Goal: Task Accomplishment & Management: Manage account settings

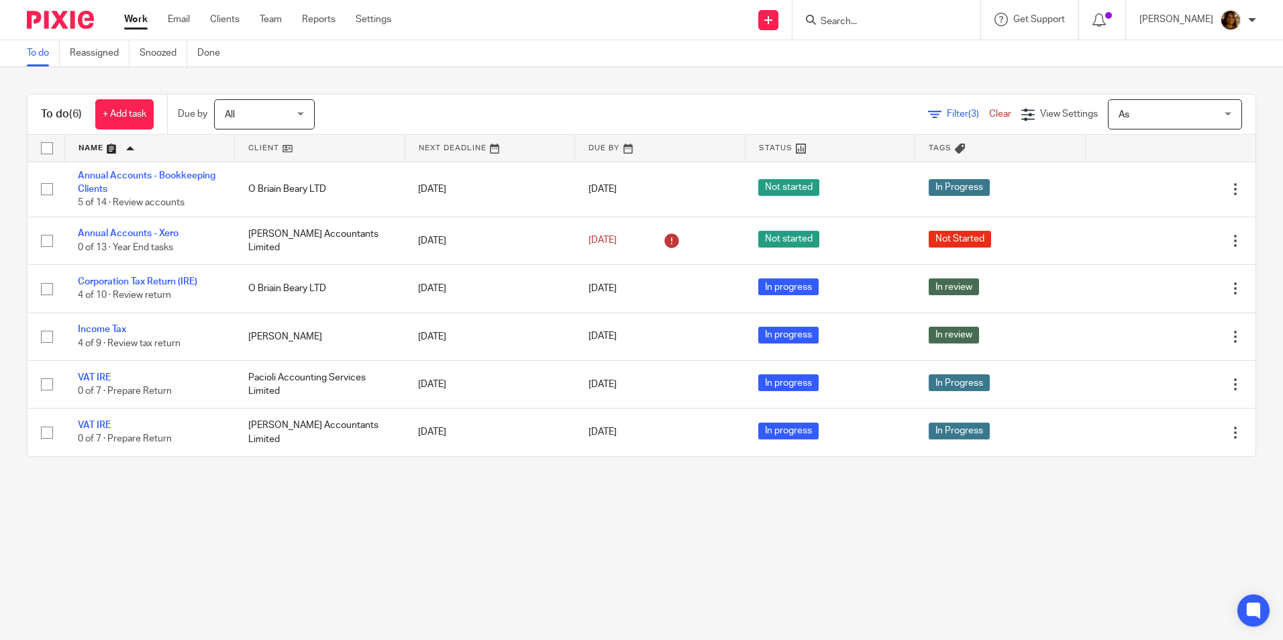
click at [887, 19] on input "Search" at bounding box center [879, 22] width 121 height 12
type input "sanfer"
drag, startPoint x: 908, startPoint y: 37, endPoint x: 907, endPoint y: 45, distance: 8.1
click at [908, 38] on div "Sanfer Consultancy Limited Paul Brett < paul.brett4@gmail.com >" at bounding box center [960, 58] width 309 height 52
click at [907, 46] on link at bounding box center [961, 57] width 288 height 31
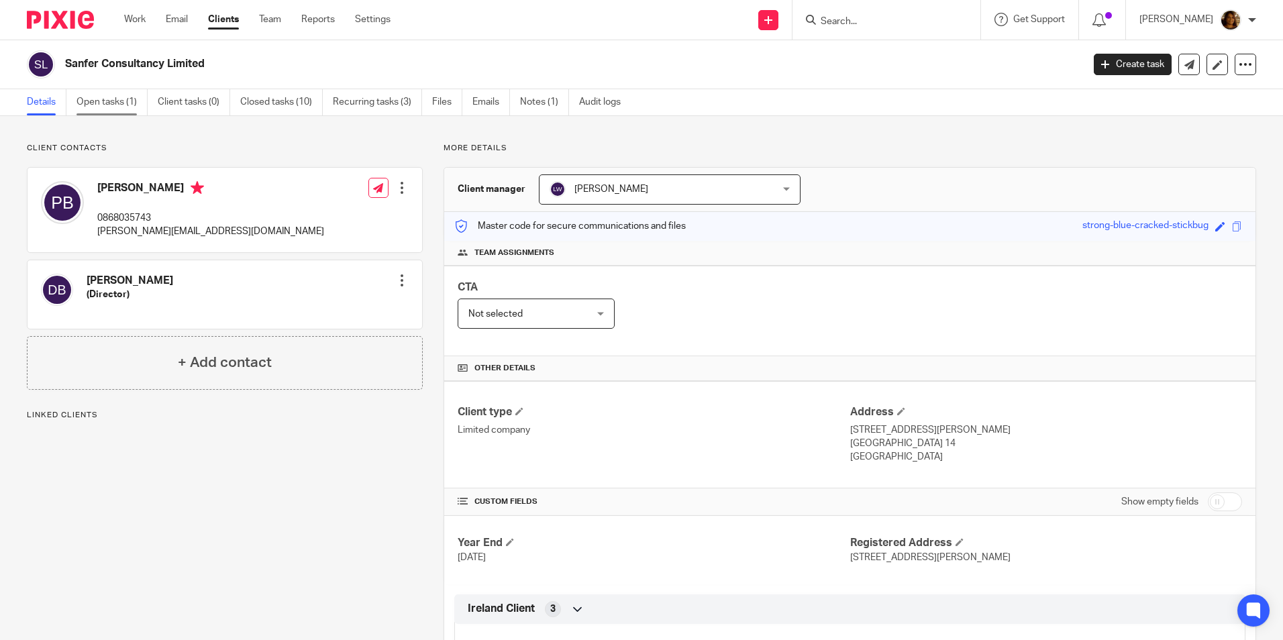
click at [113, 101] on link "Open tasks (1)" at bounding box center [112, 102] width 71 height 26
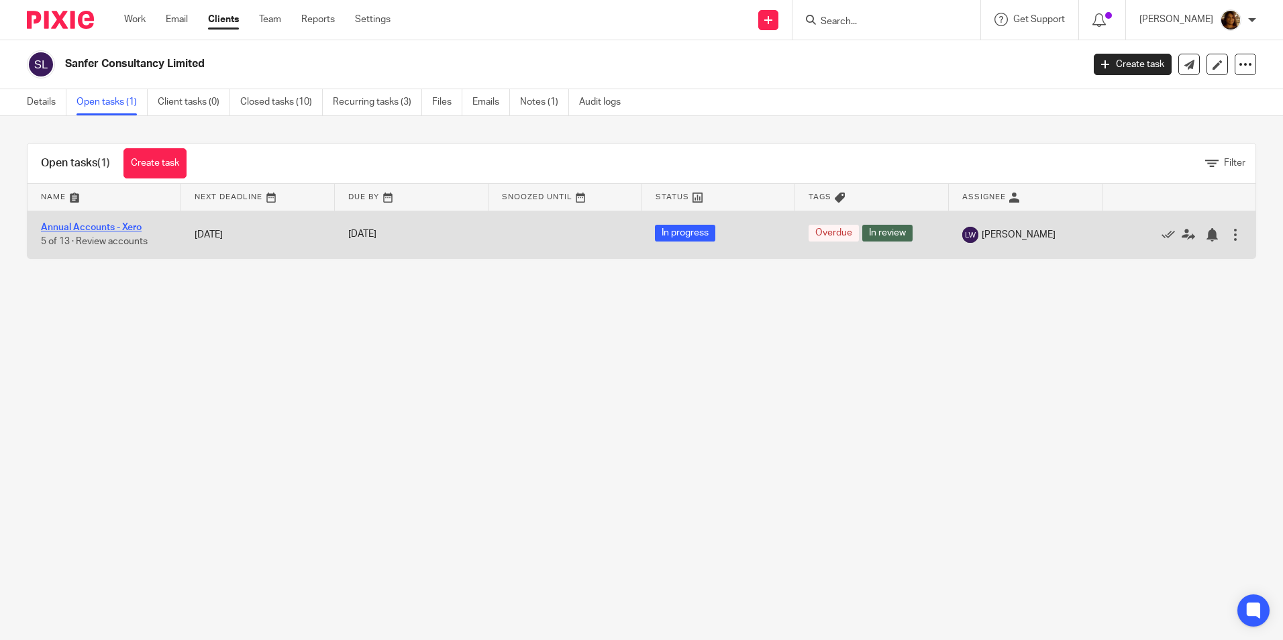
click at [120, 228] on link "Annual Accounts - Xero" at bounding box center [91, 227] width 101 height 9
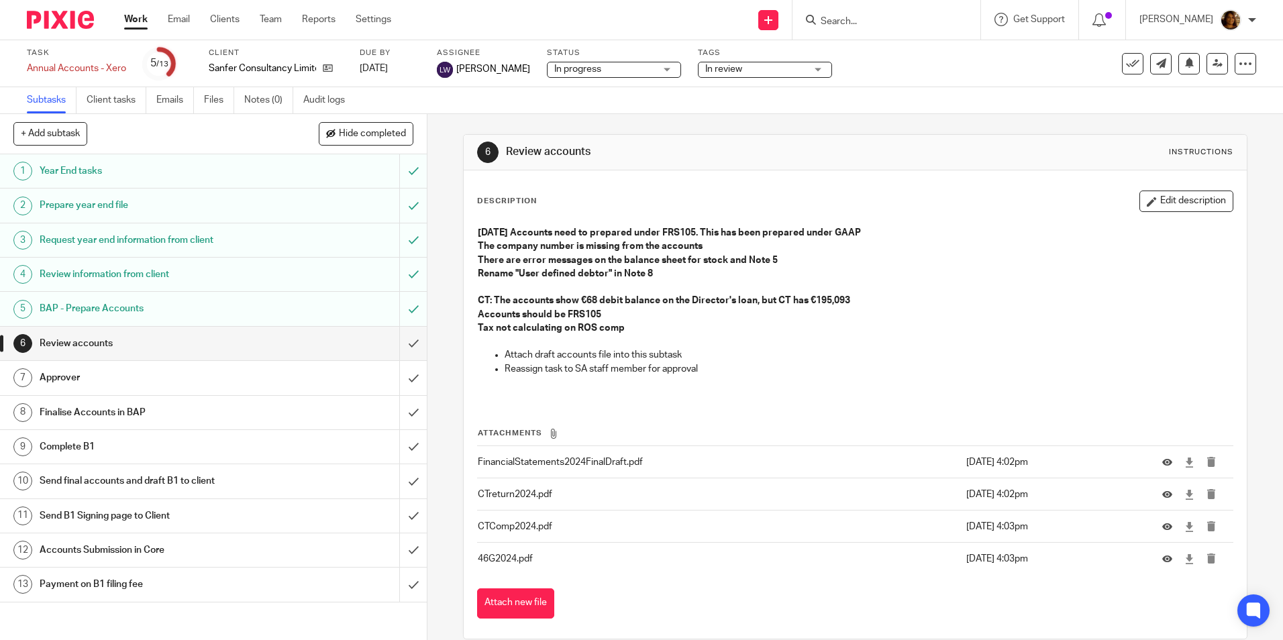
click at [861, 17] on input "Search" at bounding box center [879, 22] width 121 height 12
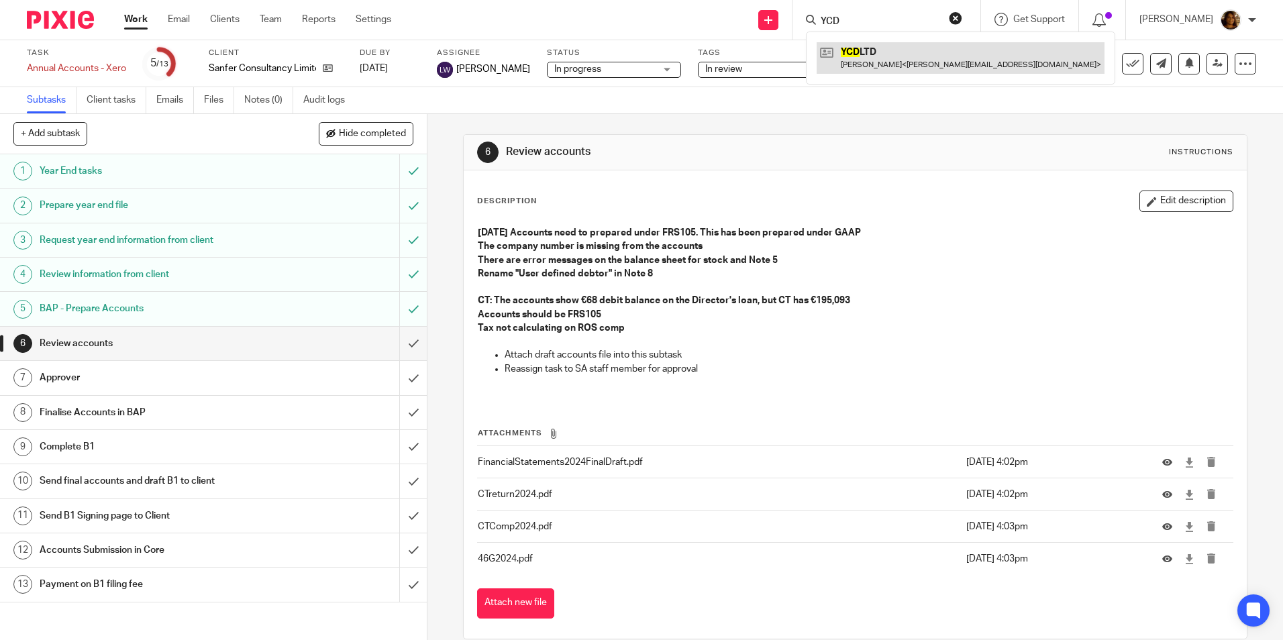
type input "YCD"
click at [880, 60] on link at bounding box center [961, 57] width 288 height 31
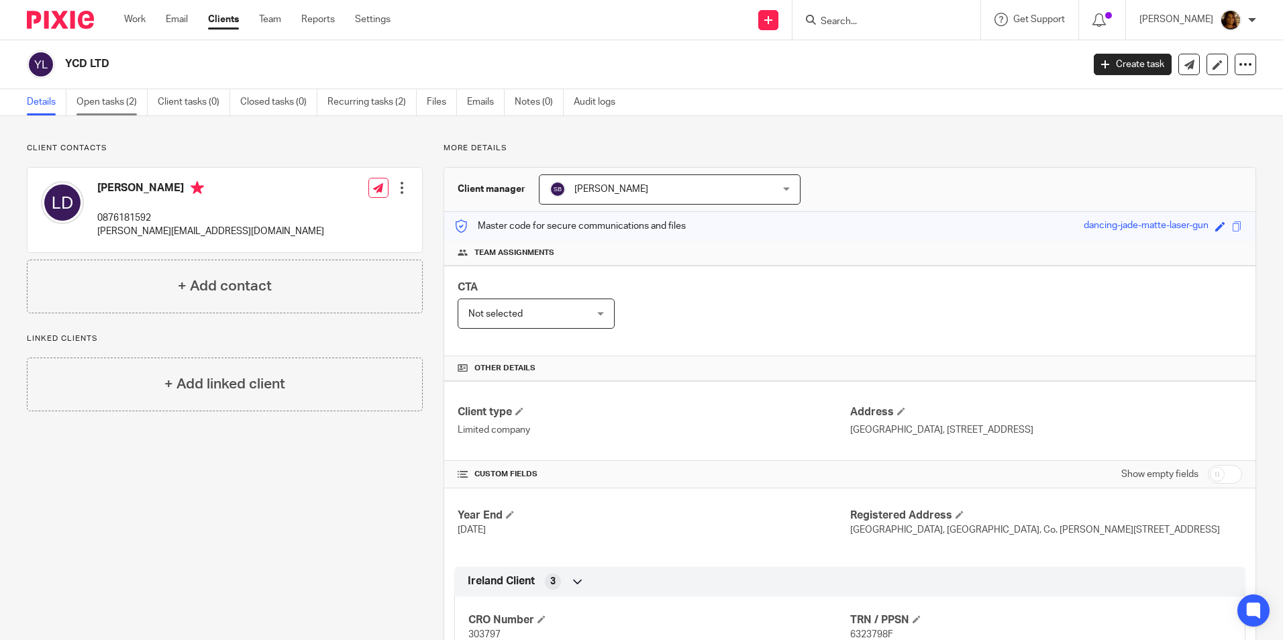
click at [127, 100] on link "Open tasks (2)" at bounding box center [112, 102] width 71 height 26
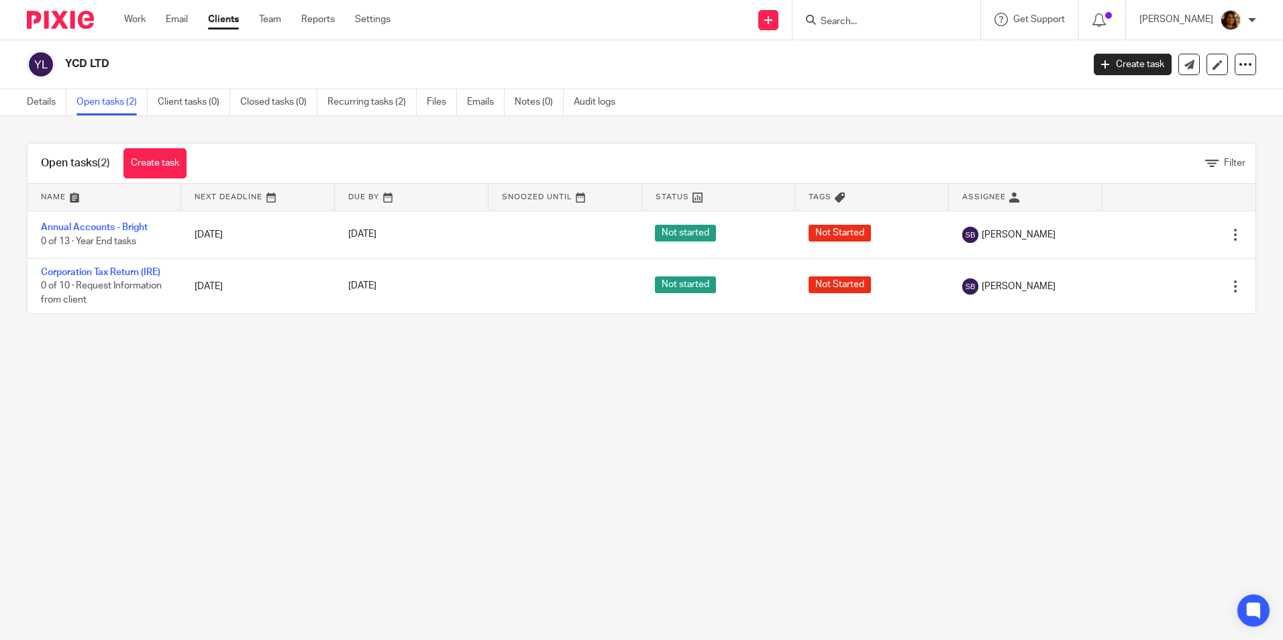
click at [875, 16] on input "Search" at bounding box center [879, 22] width 121 height 12
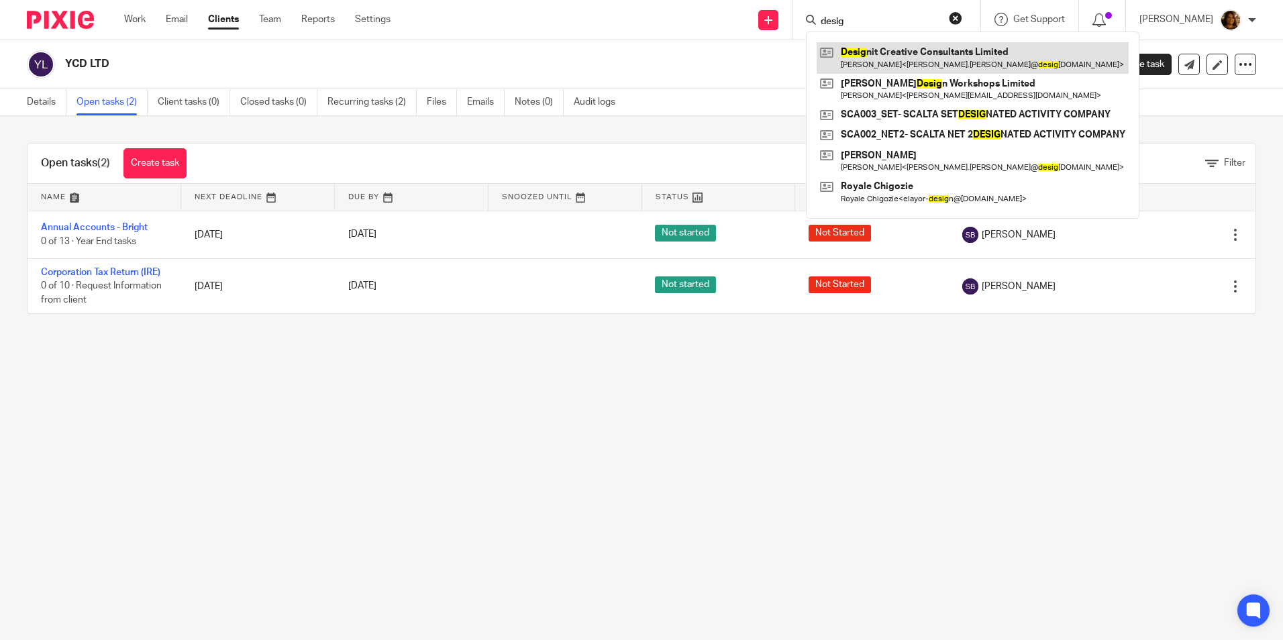
type input "desig"
click at [889, 60] on link at bounding box center [973, 57] width 312 height 31
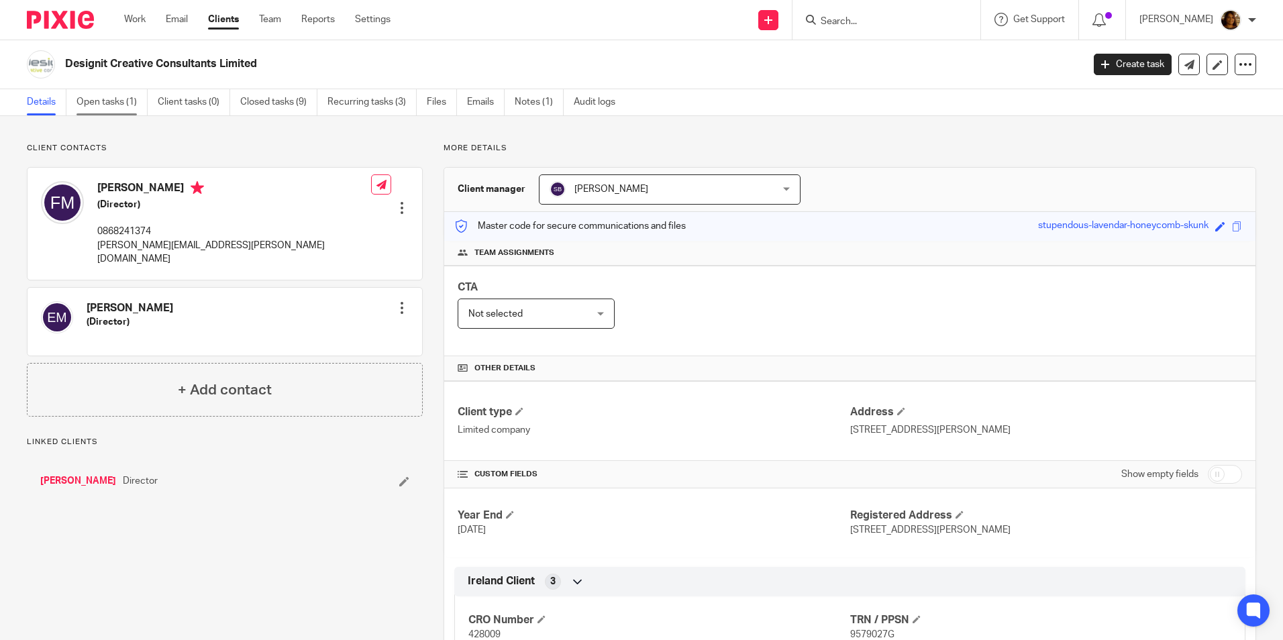
click at [103, 110] on link "Open tasks (1)" at bounding box center [112, 102] width 71 height 26
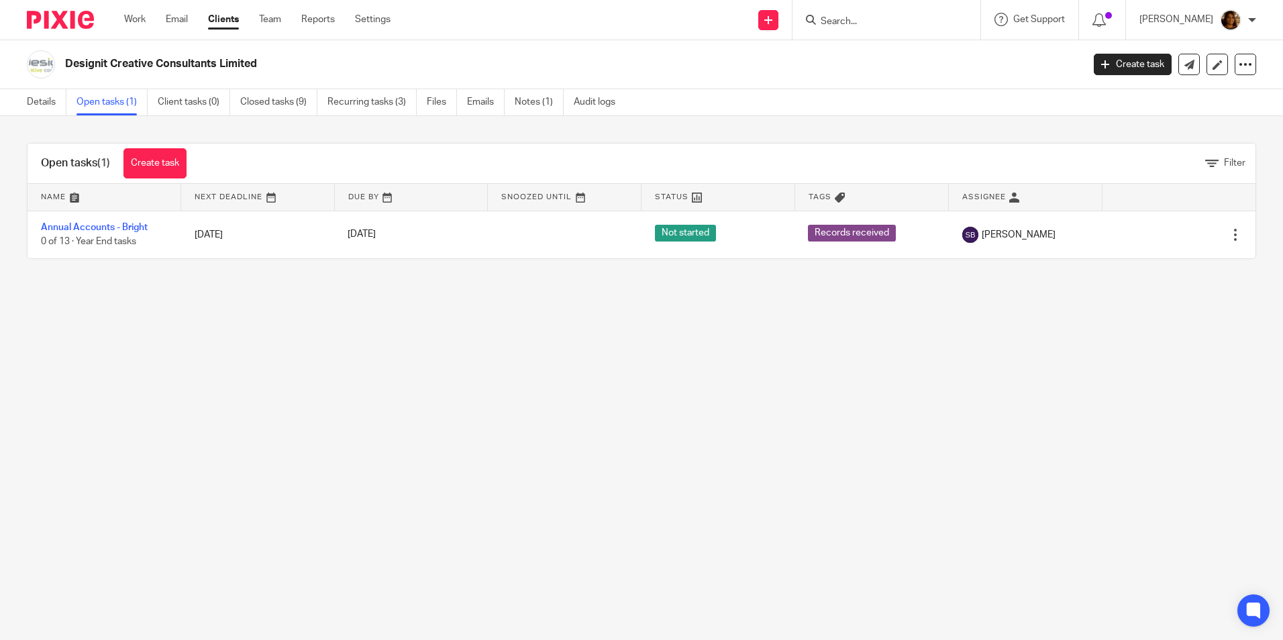
click at [893, 26] on input "Search" at bounding box center [879, 22] width 121 height 12
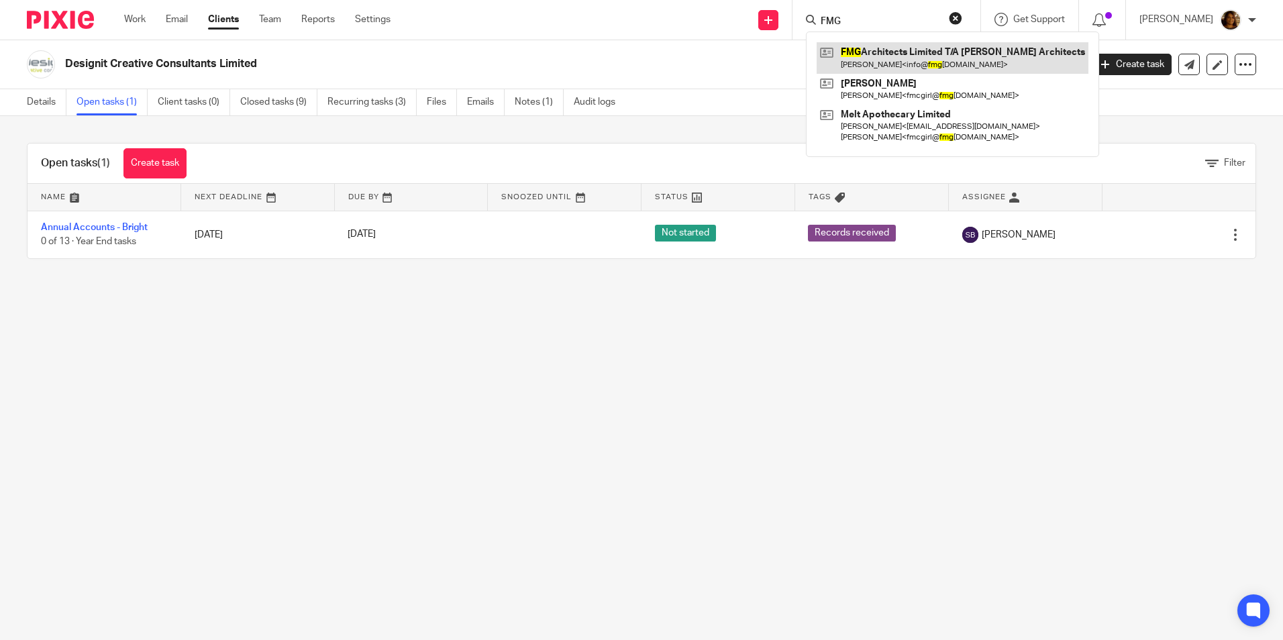
type input "FMG"
click at [889, 50] on link at bounding box center [953, 57] width 272 height 31
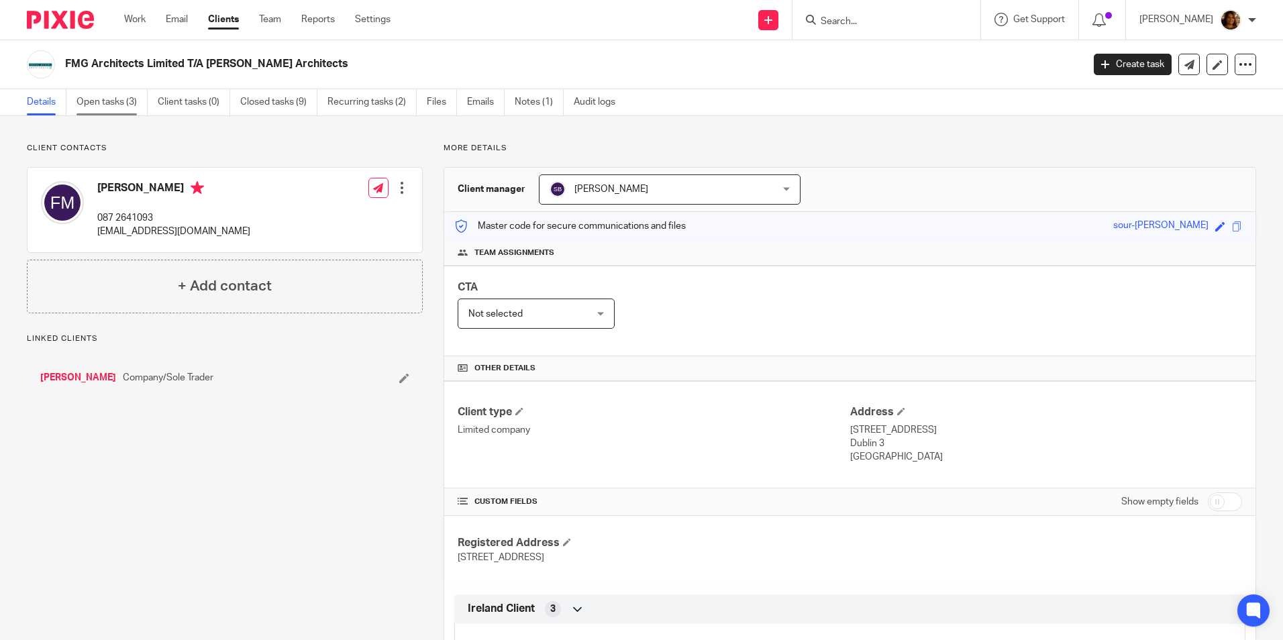
click at [91, 102] on link "Open tasks (3)" at bounding box center [112, 102] width 71 height 26
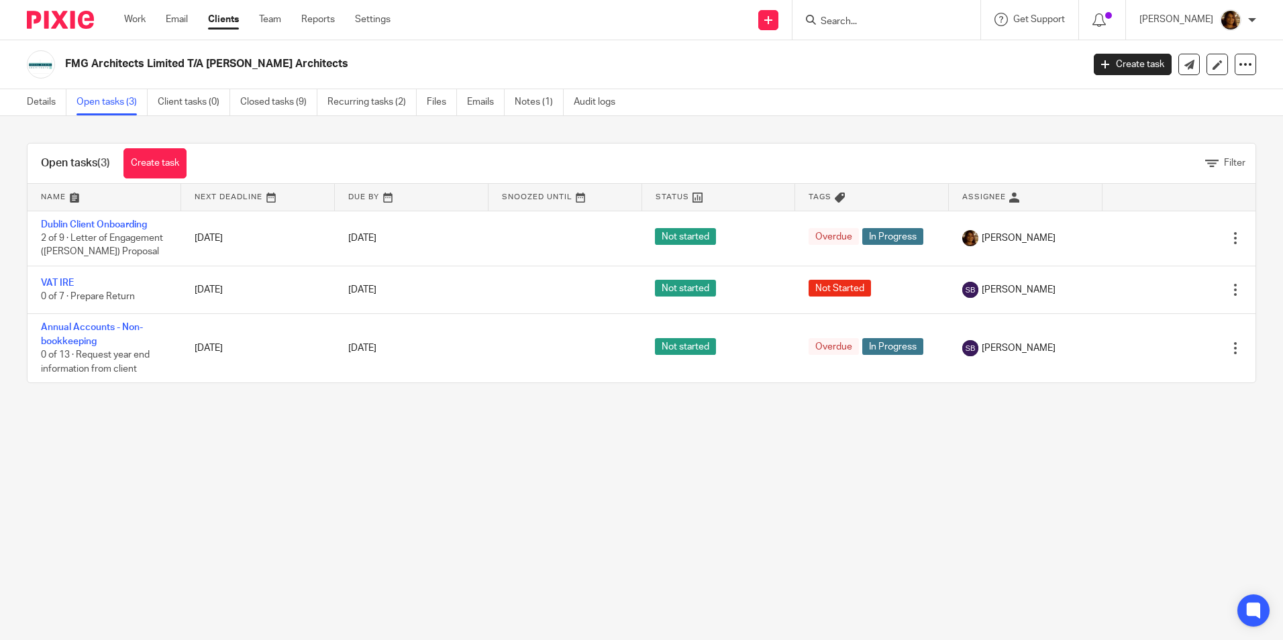
click at [913, 21] on input "Search" at bounding box center [879, 22] width 121 height 12
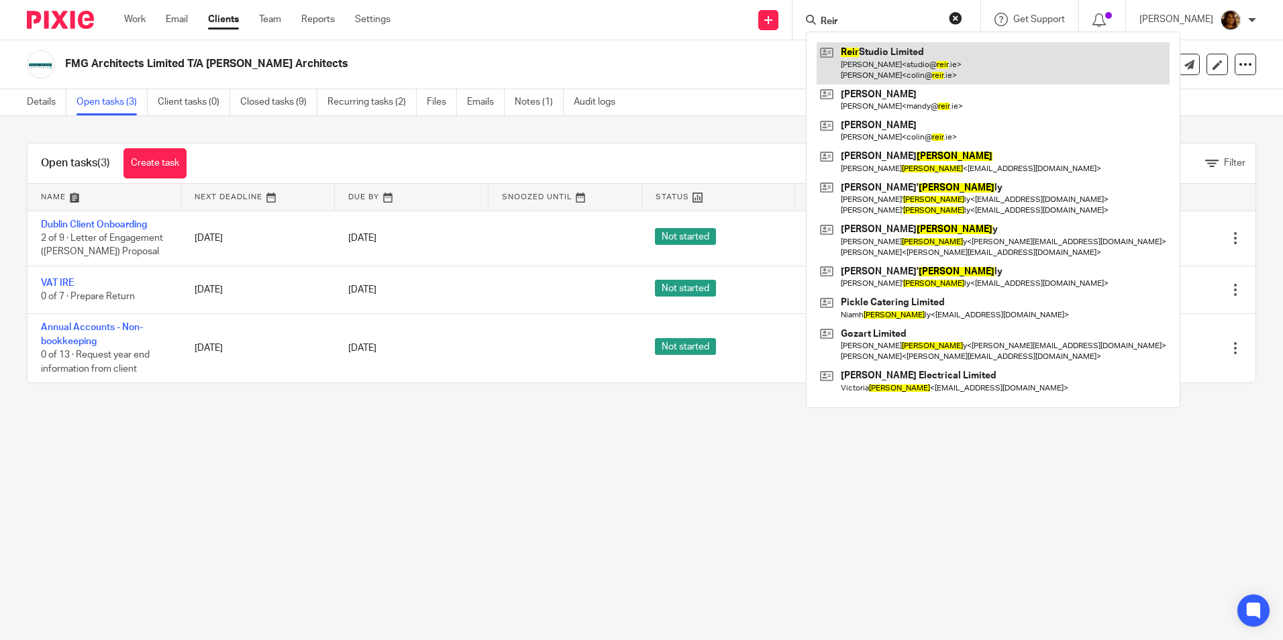
type input "Reir"
click at [925, 70] on link at bounding box center [993, 63] width 353 height 42
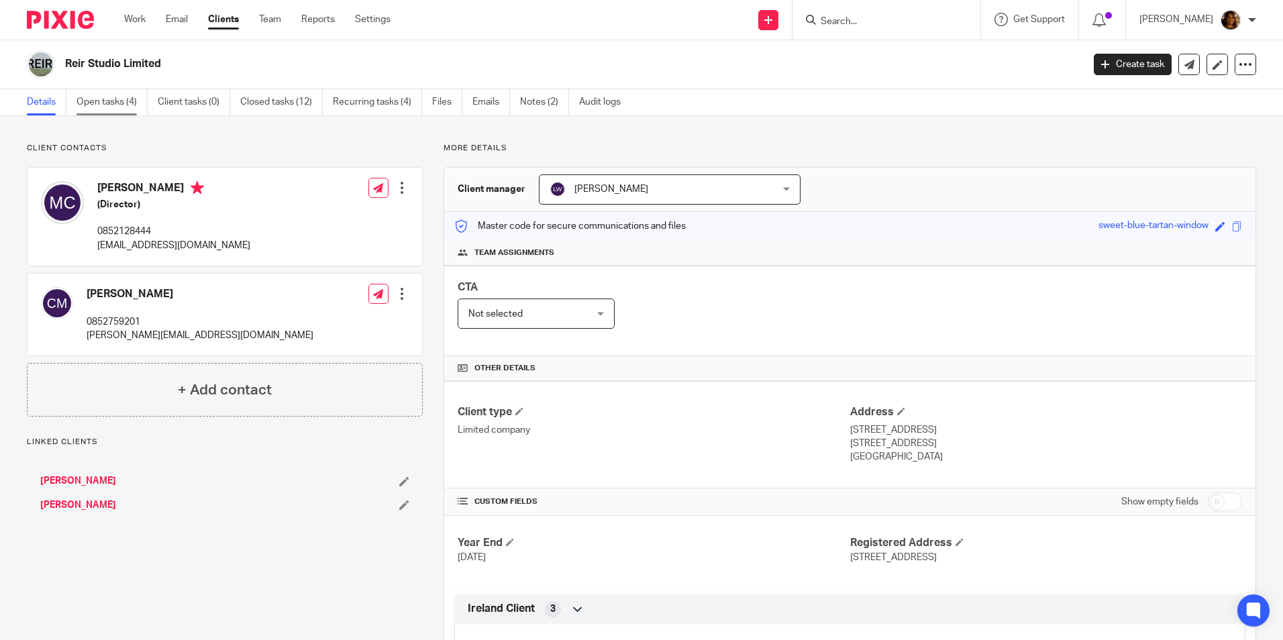
click at [111, 95] on link "Open tasks (4)" at bounding box center [112, 102] width 71 height 26
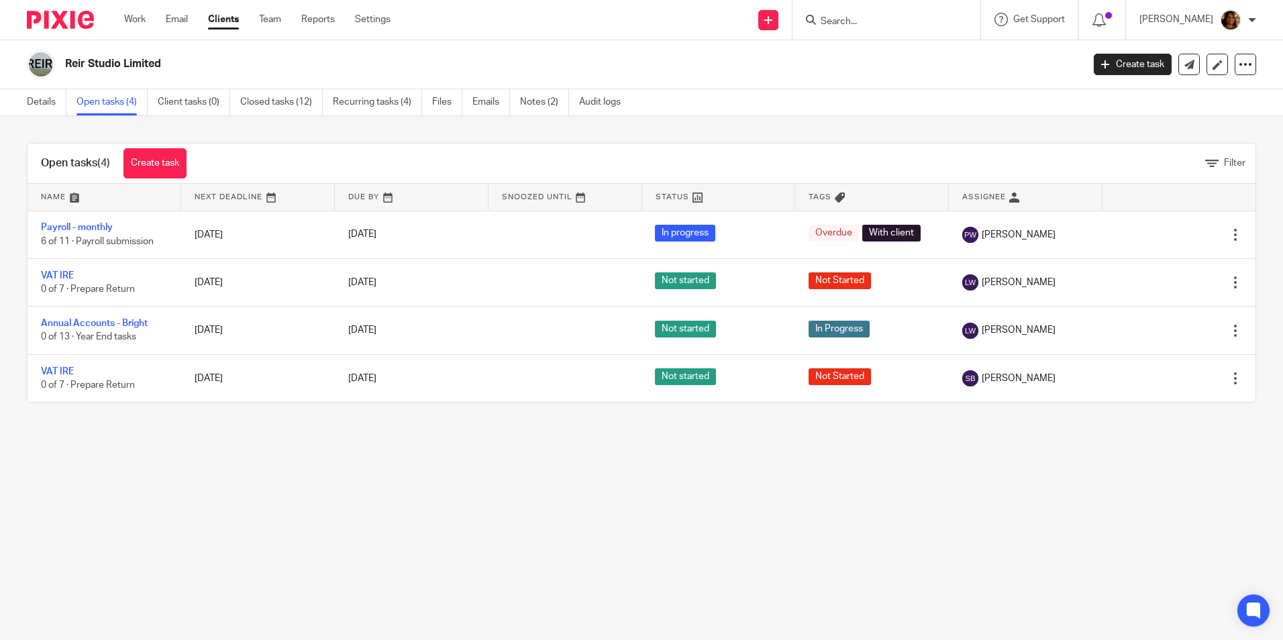
click at [889, 15] on form at bounding box center [890, 19] width 143 height 17
click at [874, 21] on input "Search" at bounding box center [879, 22] width 121 height 12
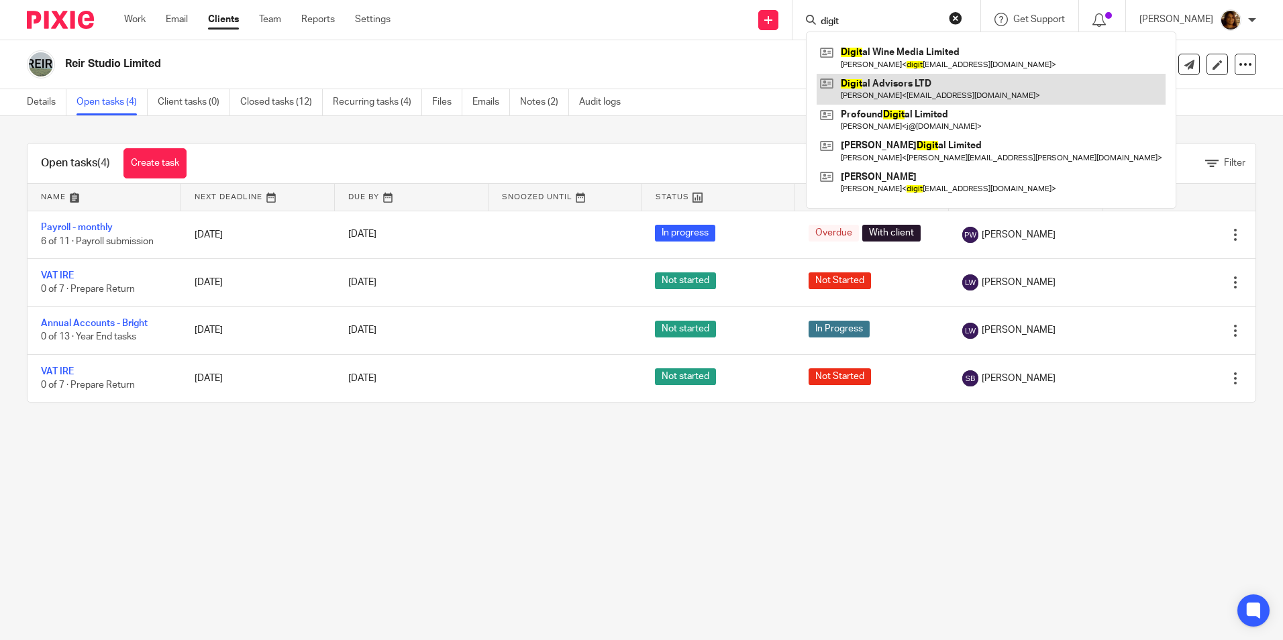
type input "digit"
click at [915, 86] on link at bounding box center [991, 89] width 349 height 31
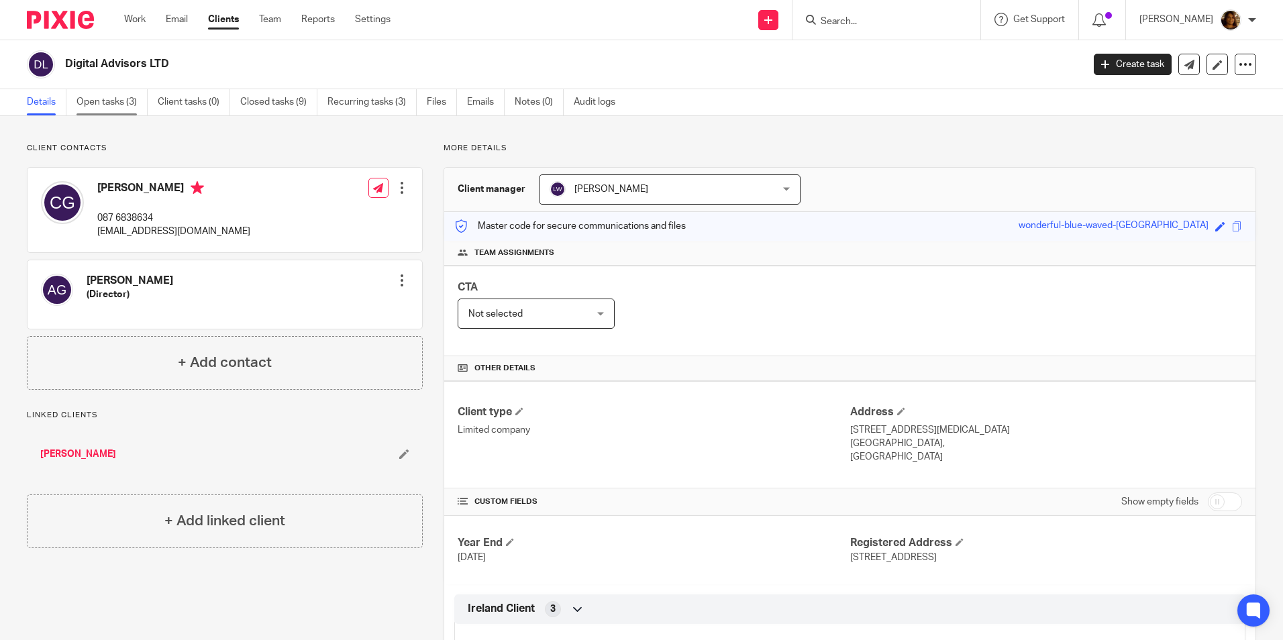
click at [110, 107] on link "Open tasks (3)" at bounding box center [112, 102] width 71 height 26
